Goal: Check status: Check status

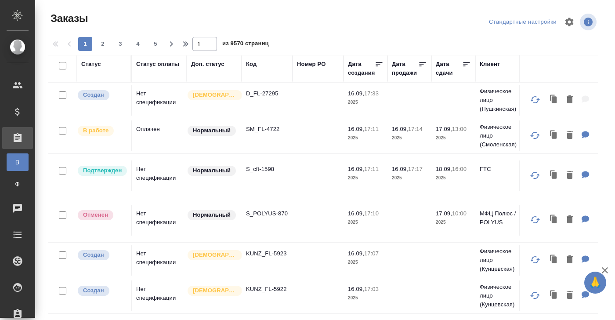
click at [252, 65] on div "Код" at bounding box center [251, 64] width 11 height 9
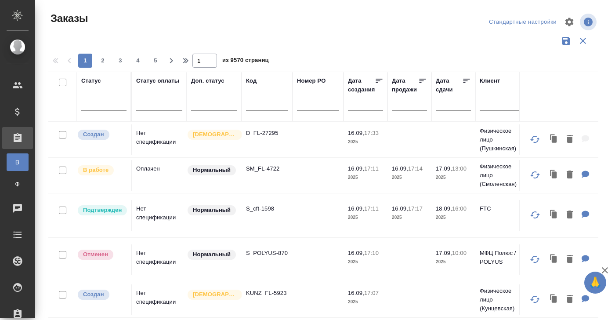
click at [259, 108] on input "text" at bounding box center [267, 105] width 42 height 11
paste input "S_WS-697"
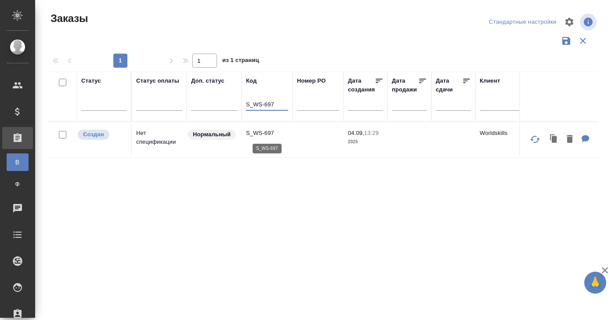
click at [263, 132] on p "S_WS-697" at bounding box center [267, 133] width 42 height 9
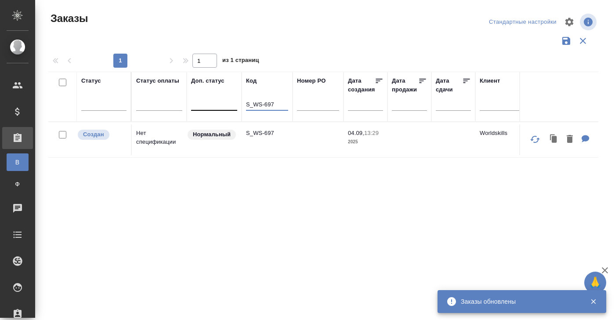
drag, startPoint x: 277, startPoint y: 106, endPoint x: 215, endPoint y: 106, distance: 62.3
paste input "NWPF-1"
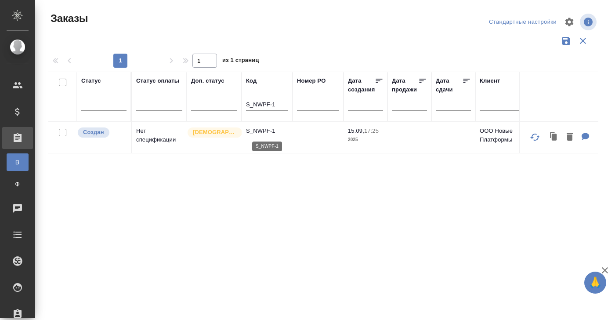
click at [263, 132] on p "S_NWPF-1" at bounding box center [267, 130] width 42 height 9
drag, startPoint x: 279, startPoint y: 105, endPoint x: 216, endPoint y: 105, distance: 63.2
paste input "IN-4"
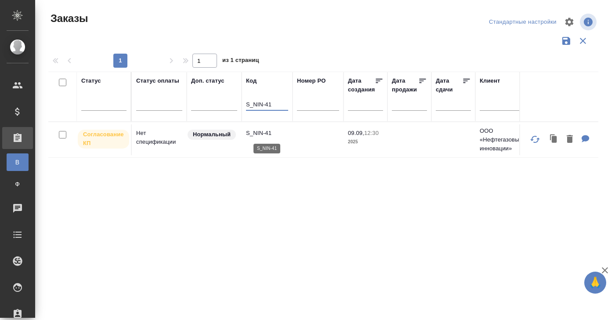
click at [259, 134] on p "S_NIN-41" at bounding box center [267, 133] width 42 height 9
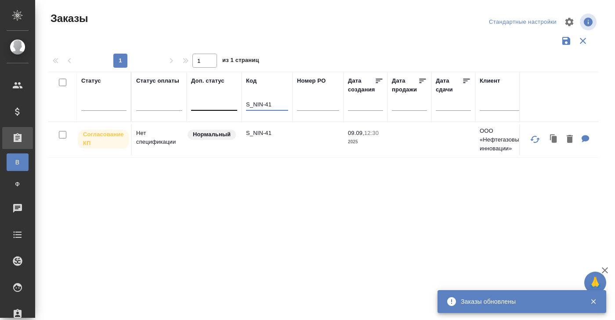
drag, startPoint x: 269, startPoint y: 105, endPoint x: 209, endPoint y: 105, distance: 60.1
paste input "WS-698"
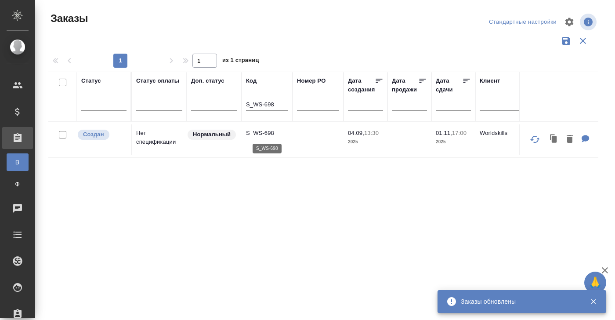
click at [263, 137] on p "S_WS-698" at bounding box center [267, 133] width 42 height 9
drag, startPoint x: 279, startPoint y: 102, endPoint x: 212, endPoint y: 102, distance: 67.6
paste input "OLMP-317"
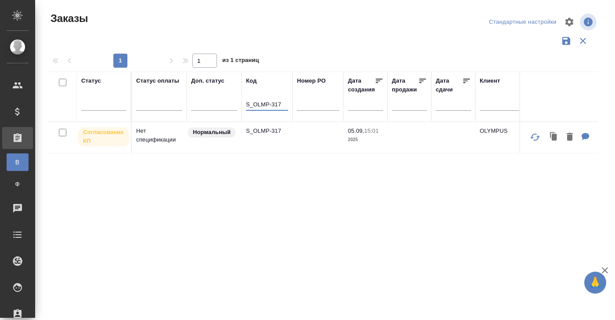
click at [259, 135] on p "S_OLMP-317" at bounding box center [267, 130] width 42 height 9
drag, startPoint x: 285, startPoint y: 102, endPoint x: 219, endPoint y: 102, distance: 65.9
paste input "WS-69"
click at [260, 128] on td "S_WS-697" at bounding box center [266, 139] width 51 height 31
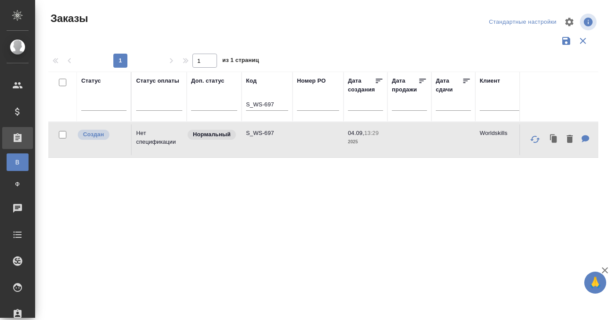
click at [260, 128] on td "S_WS-697" at bounding box center [266, 139] width 51 height 31
drag, startPoint x: 277, startPoint y: 102, endPoint x: 228, endPoint y: 102, distance: 49.6
paste input "PDG-3"
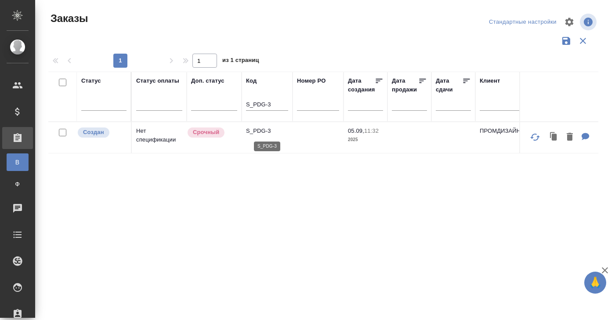
click at [263, 133] on p "S_PDG-3" at bounding box center [267, 130] width 42 height 9
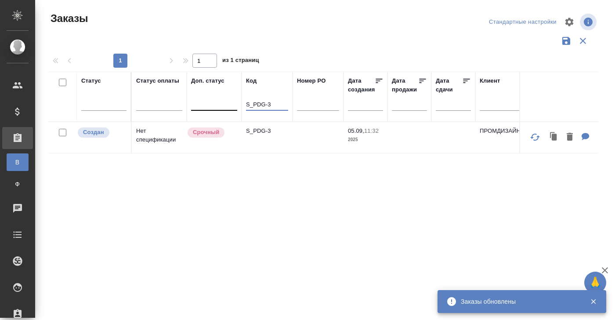
drag, startPoint x: 220, startPoint y: 104, endPoint x: 199, endPoint y: 104, distance: 20.2
paste input "SMNS-ZDR-81"
type input "S_SMNS-ZDR-81"
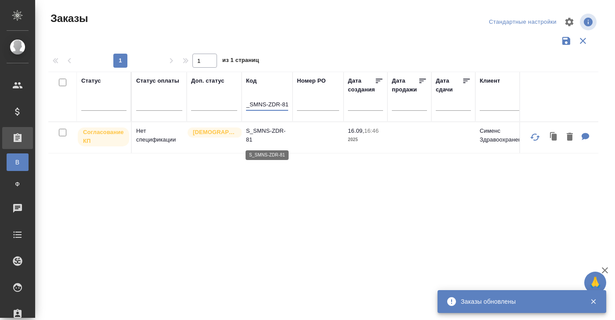
click at [266, 130] on p "S_SMNS-ZDR-81" at bounding box center [267, 135] width 42 height 18
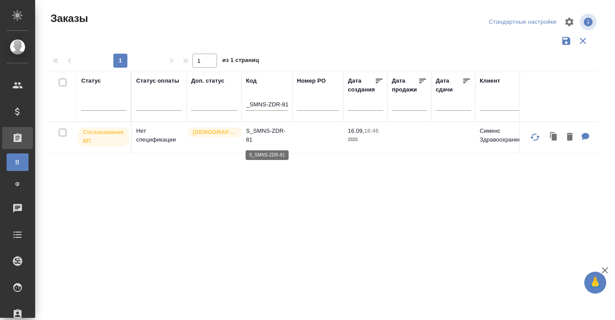
scroll to position [0, 0]
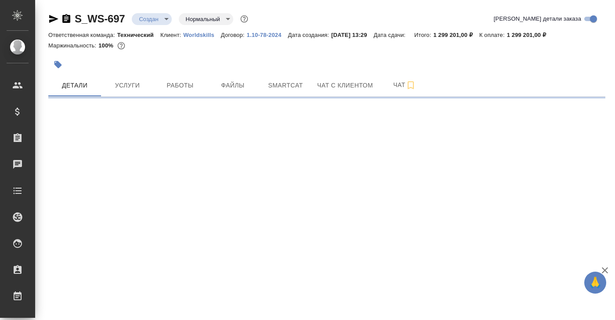
select select "RU"
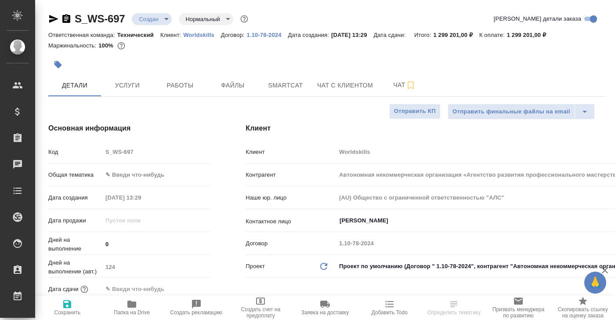
type textarea "x"
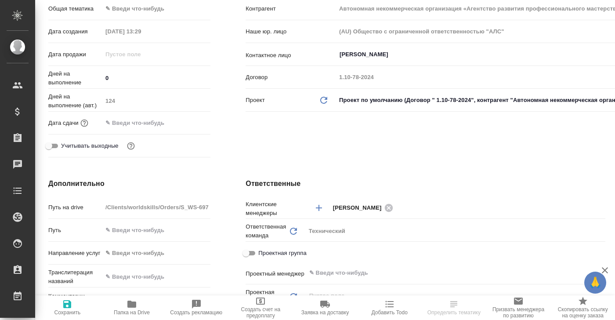
type textarea "x"
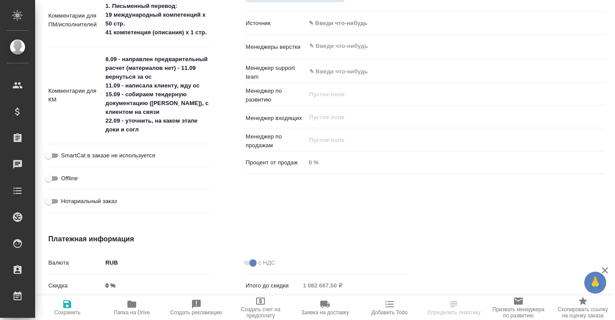
scroll to position [500, 0]
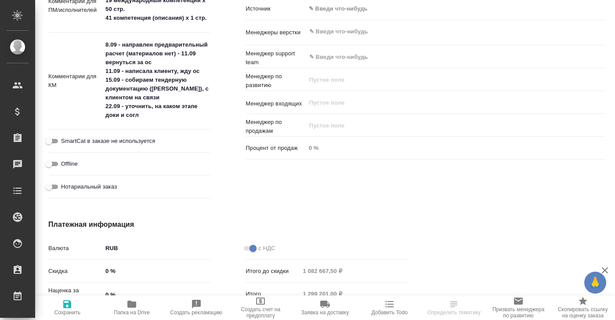
select select "RU"
type textarea "x"
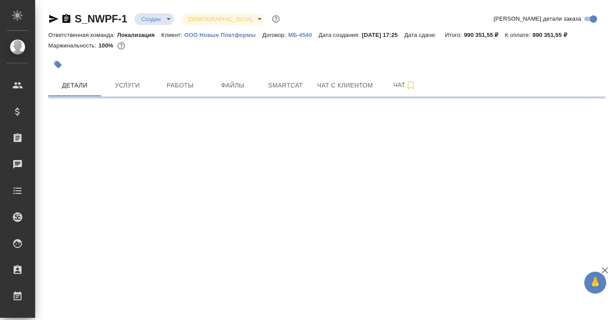
select select "RU"
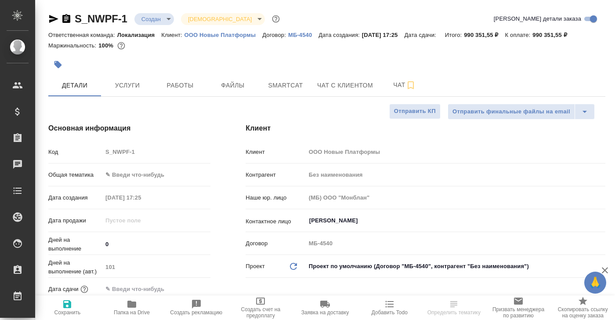
type textarea "x"
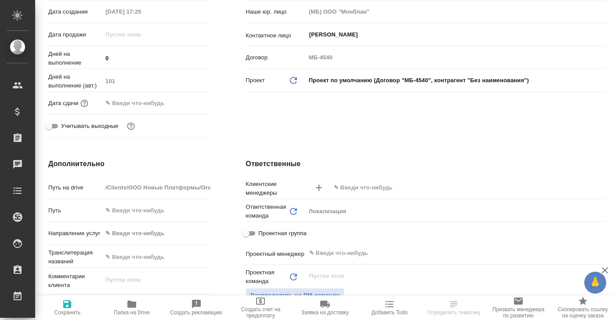
type textarea "x"
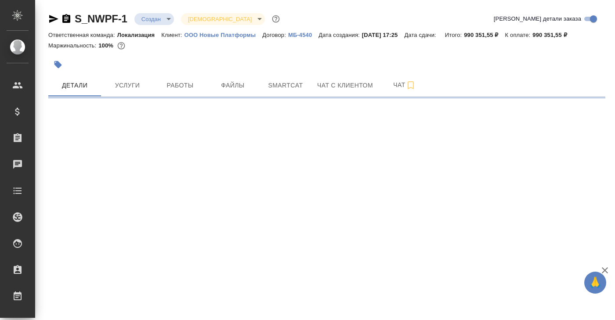
select select "RU"
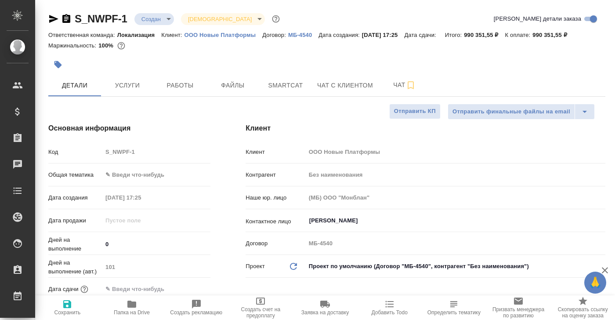
type textarea "x"
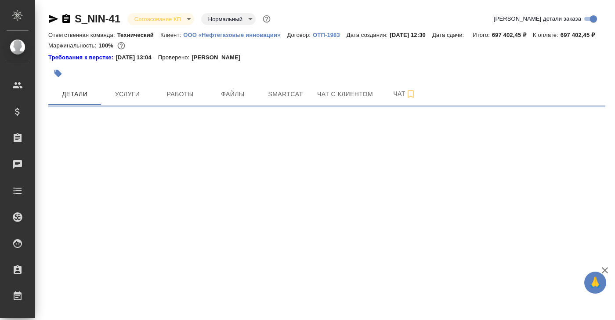
select select "RU"
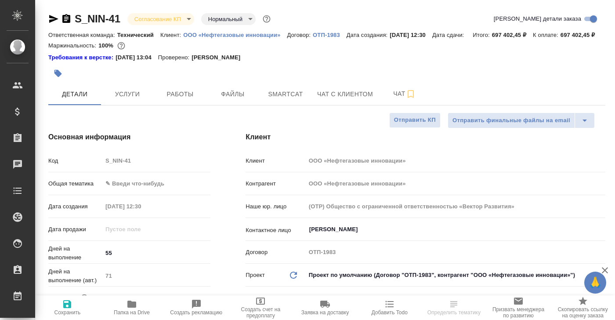
type textarea "x"
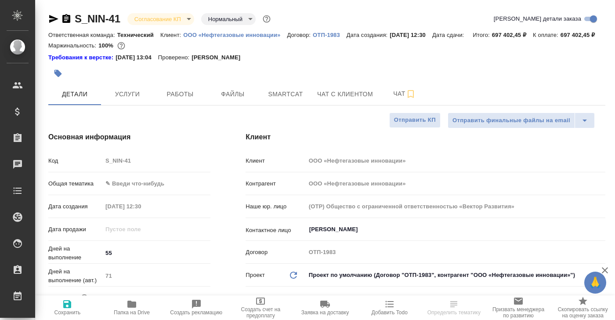
type textarea "x"
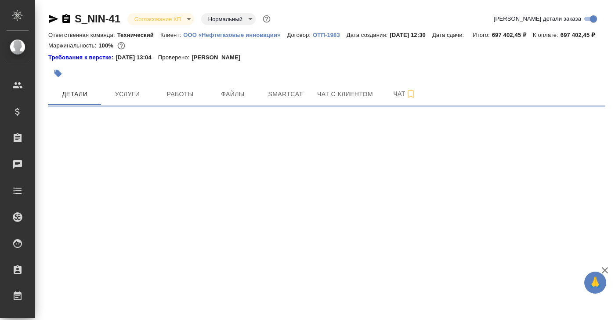
select select "RU"
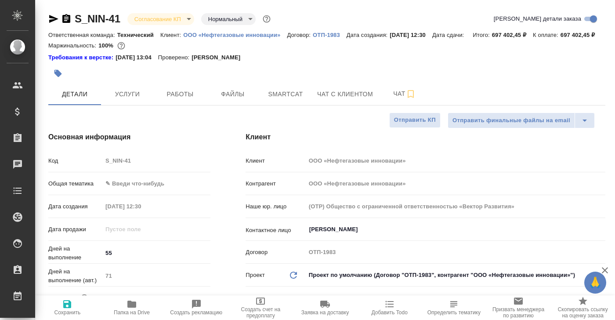
type textarea "x"
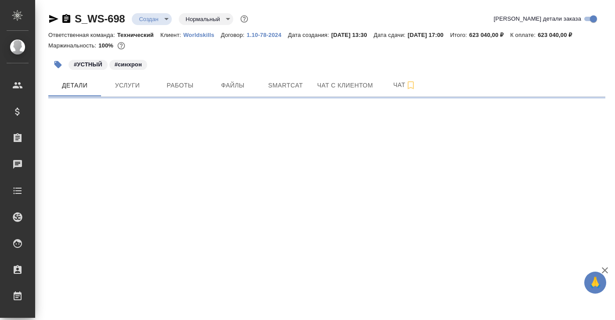
select select "RU"
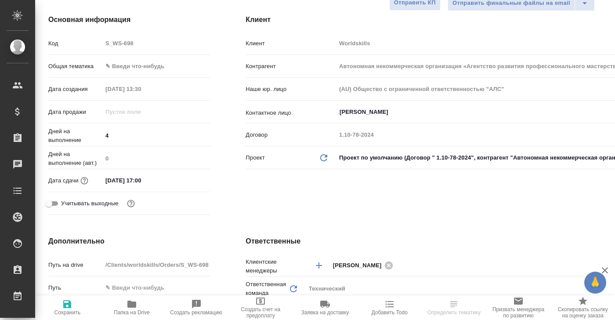
type textarea "x"
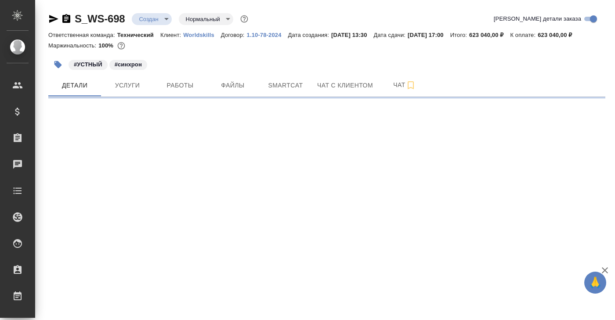
select select "RU"
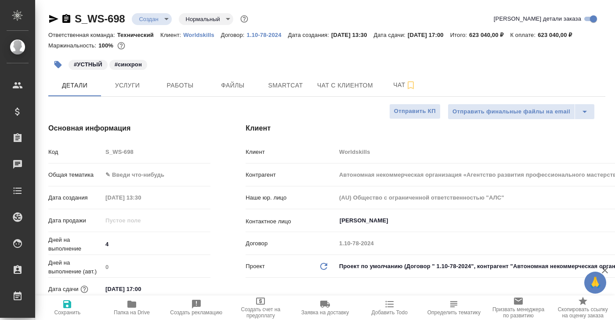
type textarea "x"
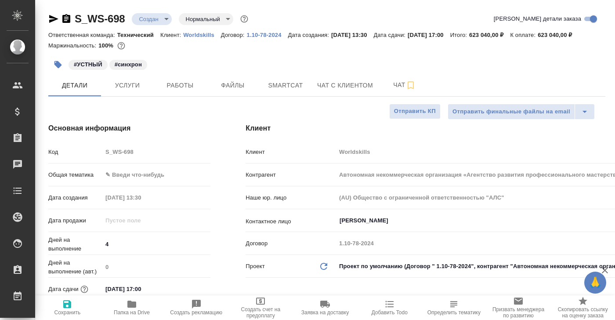
type textarea "x"
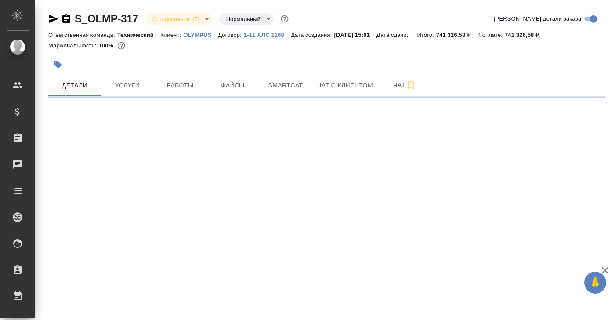
select select "RU"
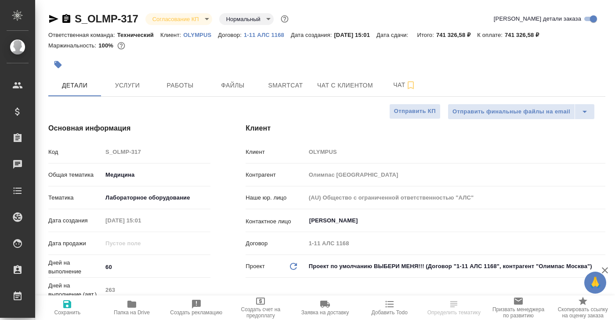
type textarea "x"
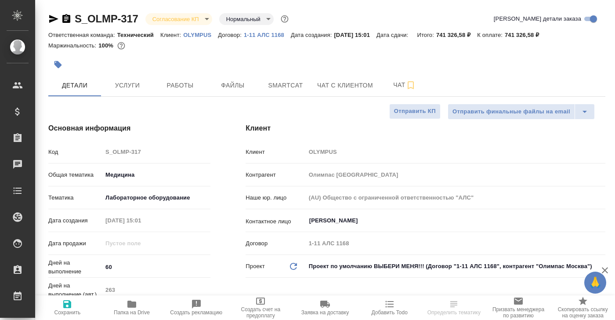
type textarea "x"
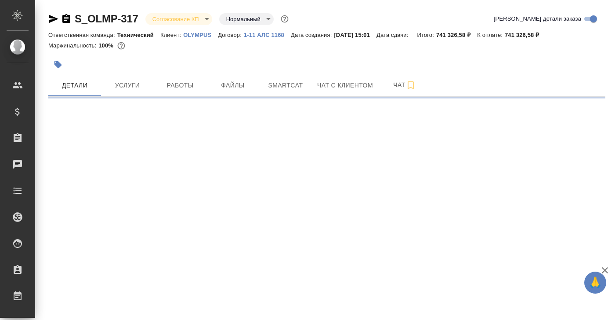
select select "RU"
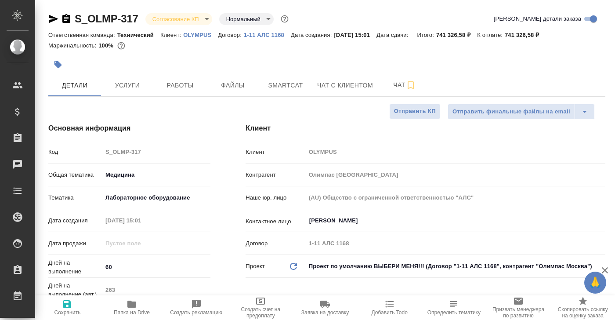
type textarea "x"
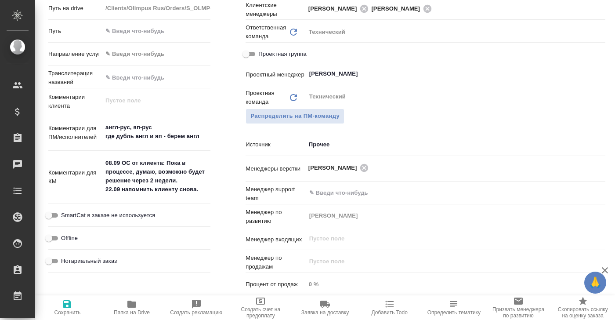
scroll to position [451, 0]
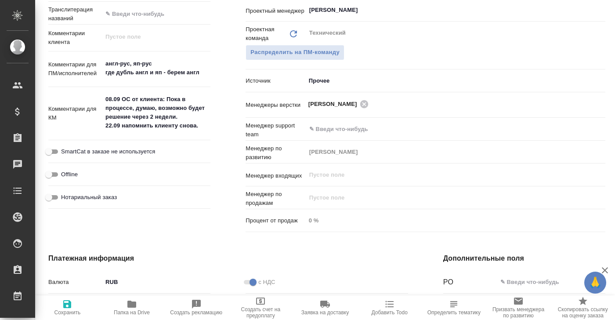
type textarea "x"
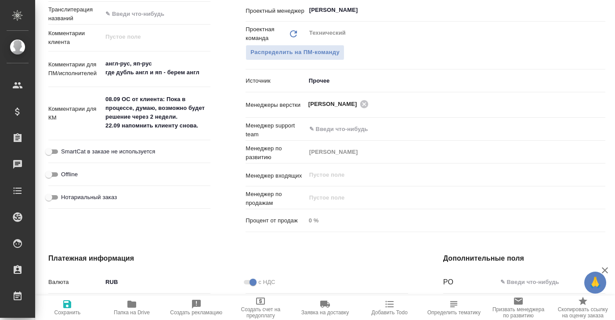
type textarea "x"
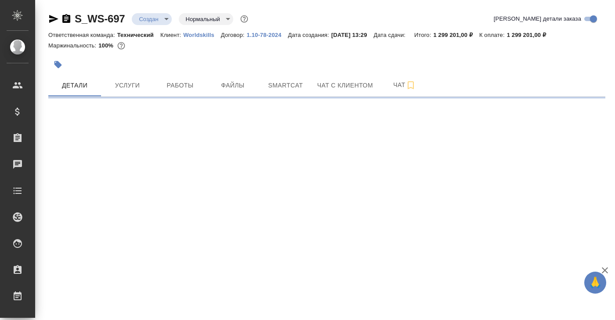
select select "RU"
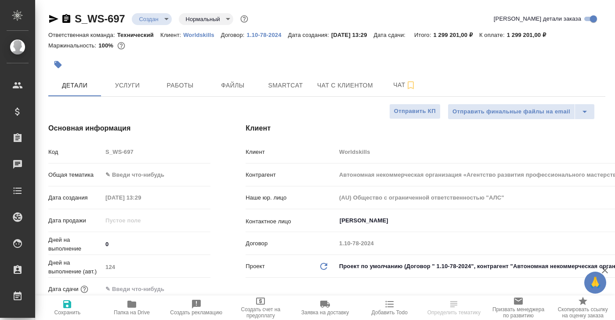
type textarea "x"
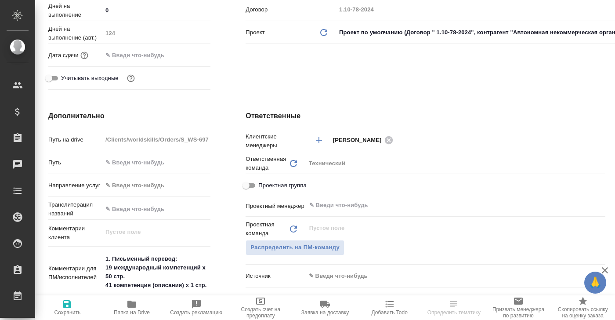
type textarea "x"
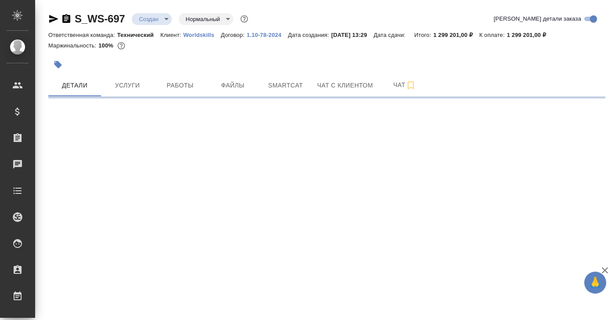
select select "RU"
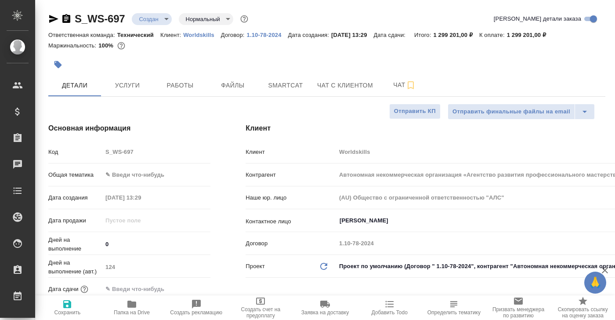
type textarea "x"
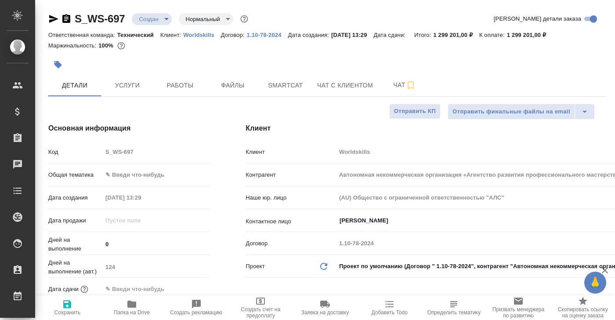
type textarea "x"
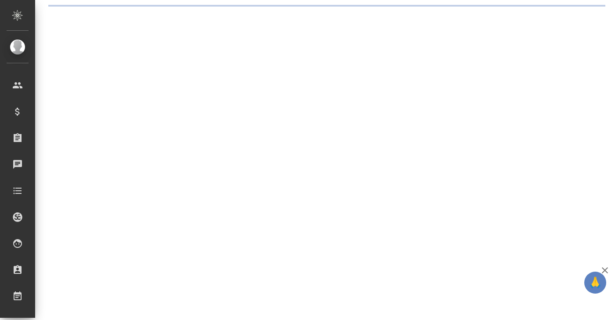
select select "RU"
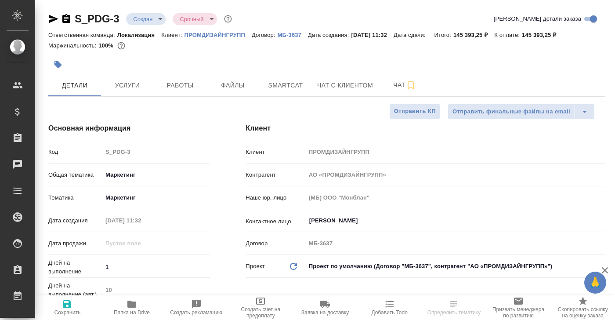
type textarea "x"
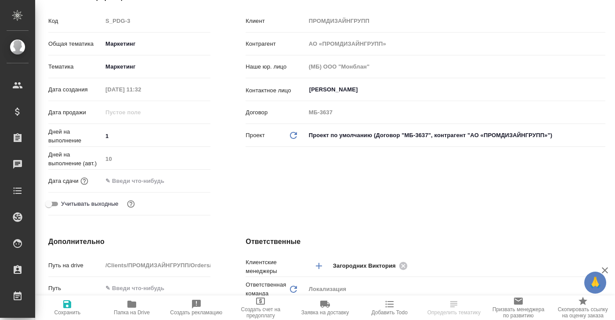
type textarea "x"
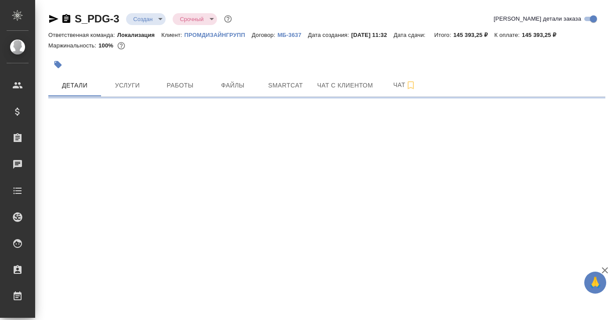
select select "RU"
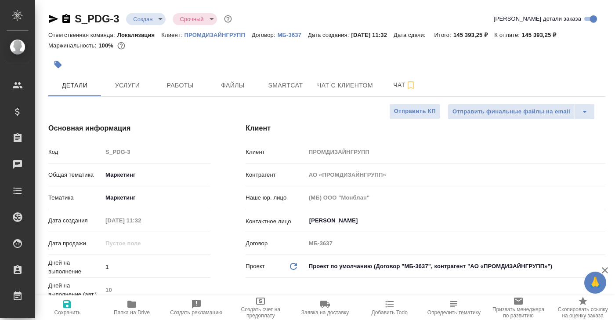
type textarea "x"
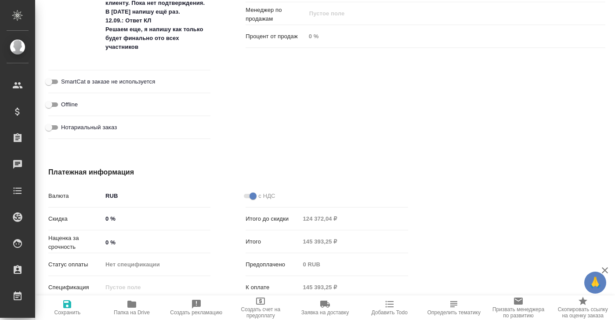
scroll to position [636, 0]
type textarea "x"
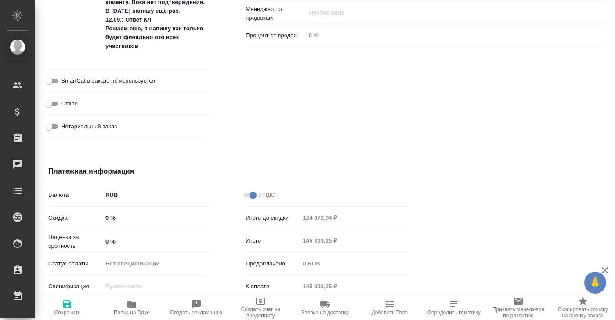
type textarea "x"
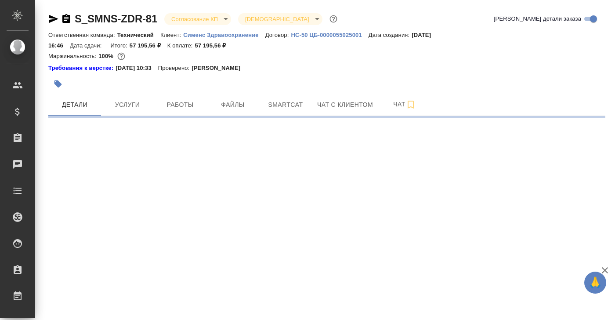
select select "RU"
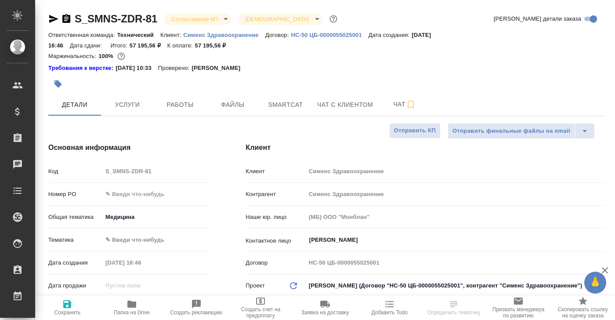
type textarea "x"
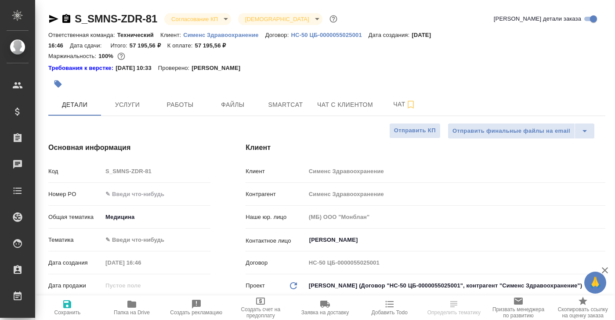
type textarea "x"
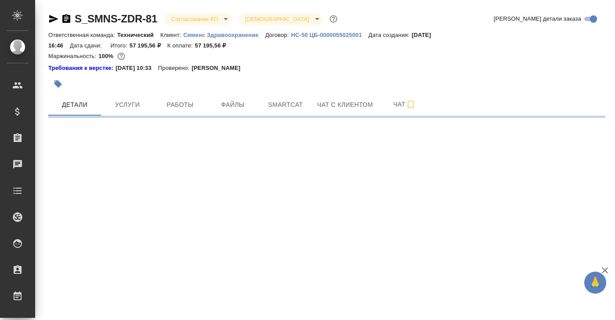
select select "RU"
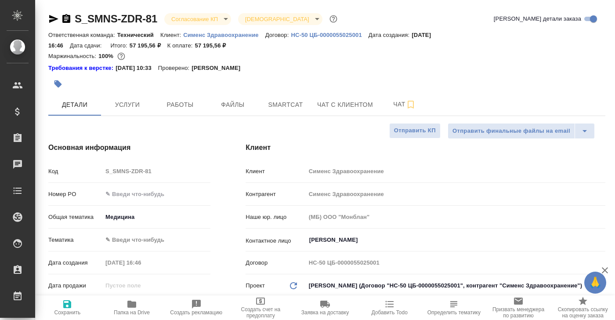
type textarea "x"
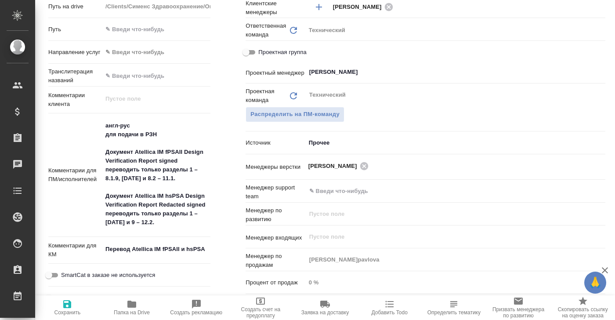
scroll to position [439, 0]
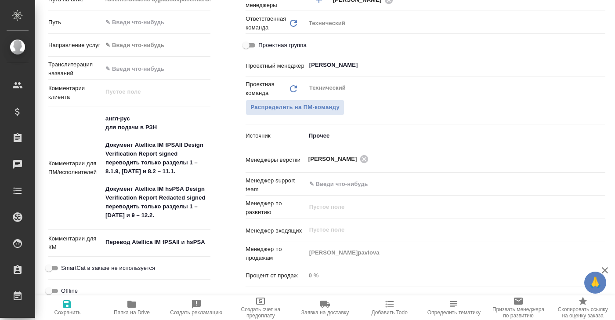
type textarea "x"
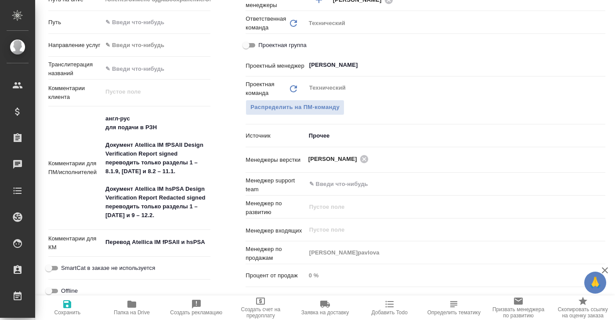
type textarea "x"
